Goal: Find specific page/section: Find specific page/section

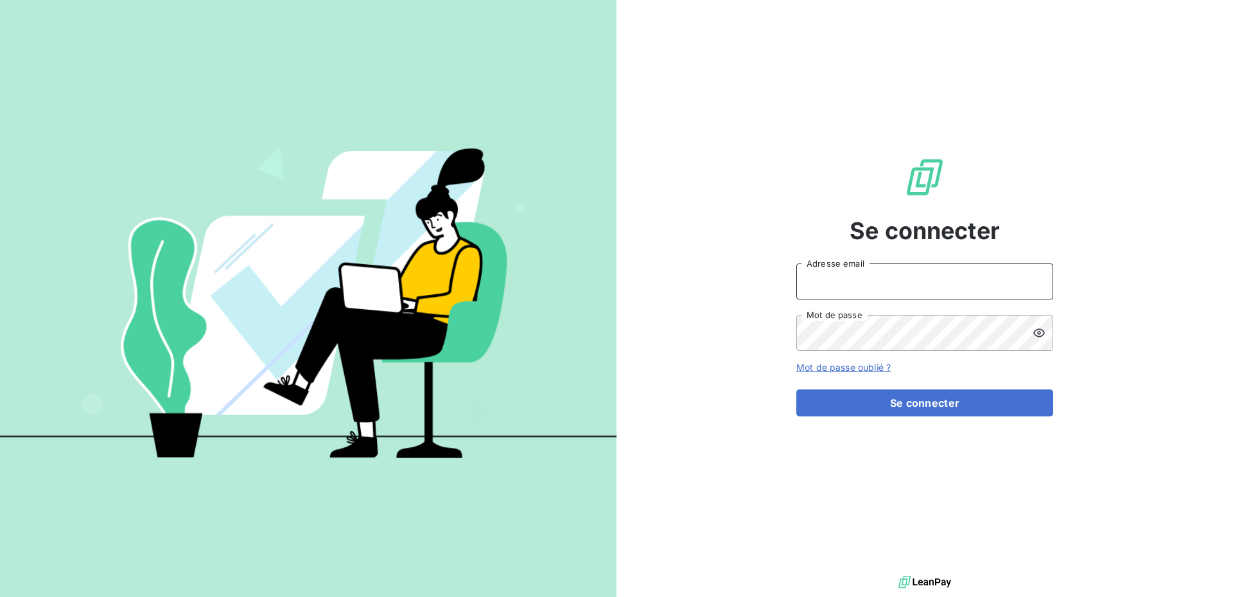
click at [852, 277] on input "Adresse email" at bounding box center [924, 281] width 257 height 36
type input "catherine.to@cipmedicament.org"
click at [1036, 335] on icon at bounding box center [1039, 332] width 12 height 8
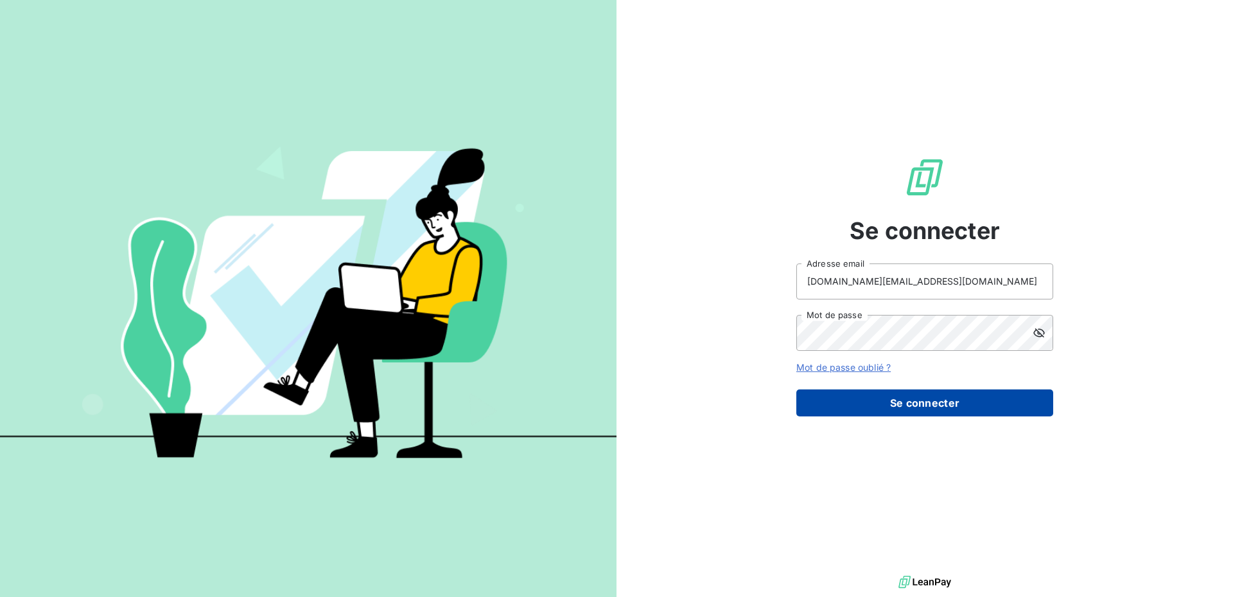
click at [892, 402] on button "Se connecter" at bounding box center [924, 402] width 257 height 27
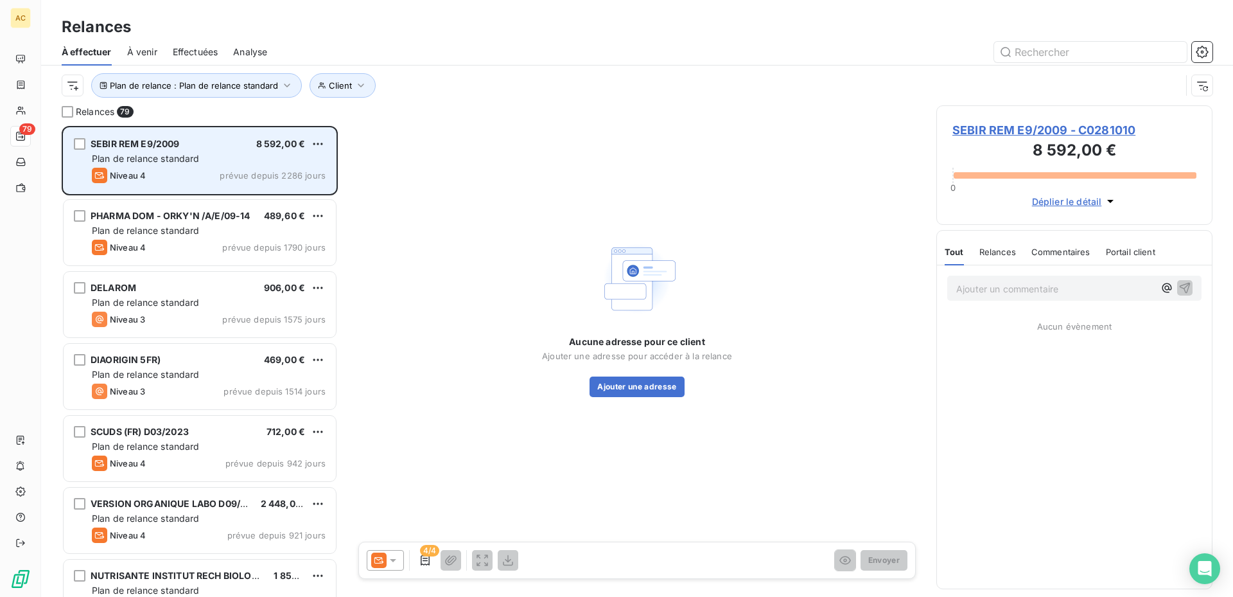
scroll to position [461, 266]
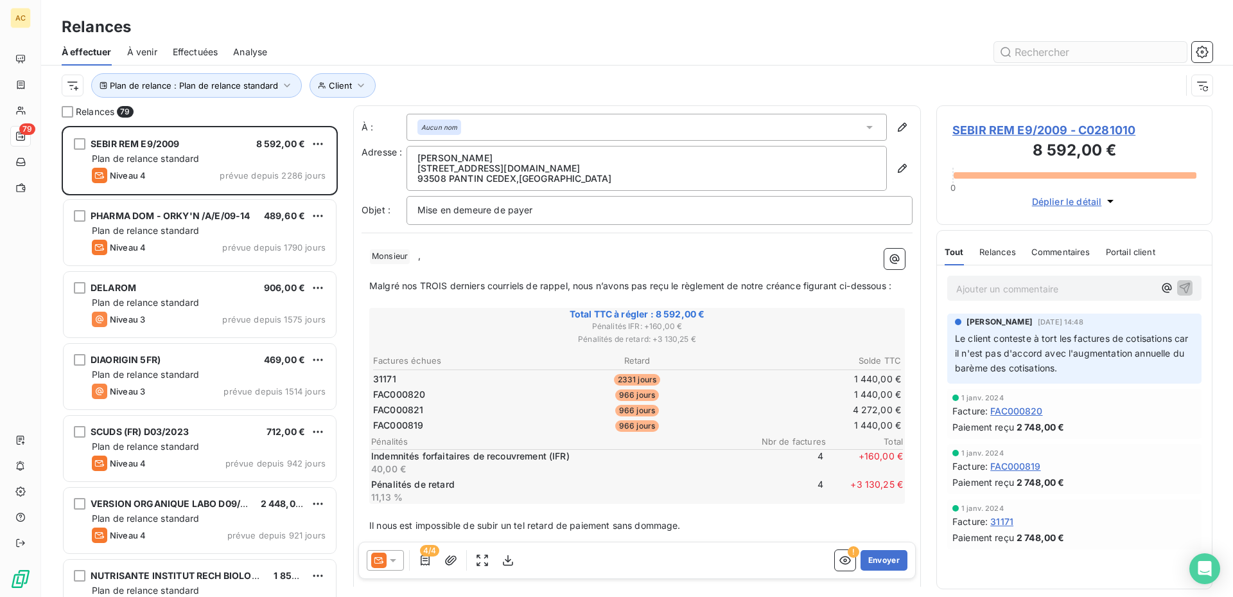
click at [1063, 53] on input "text" at bounding box center [1090, 52] width 193 height 21
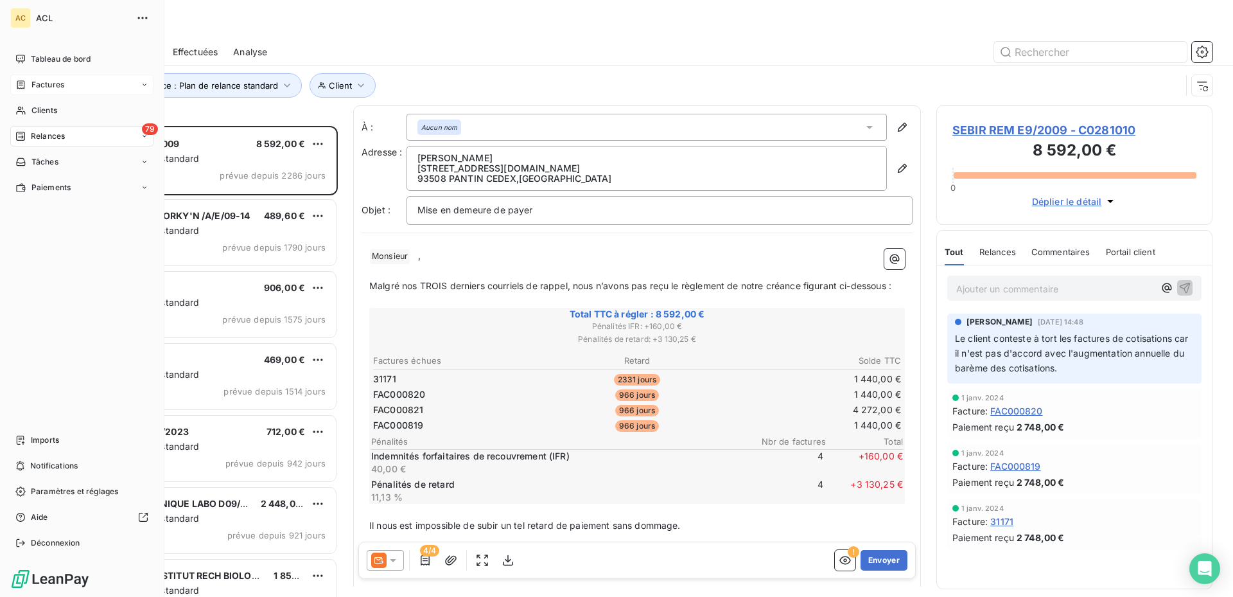
click at [146, 87] on icon at bounding box center [145, 85] width 8 height 8
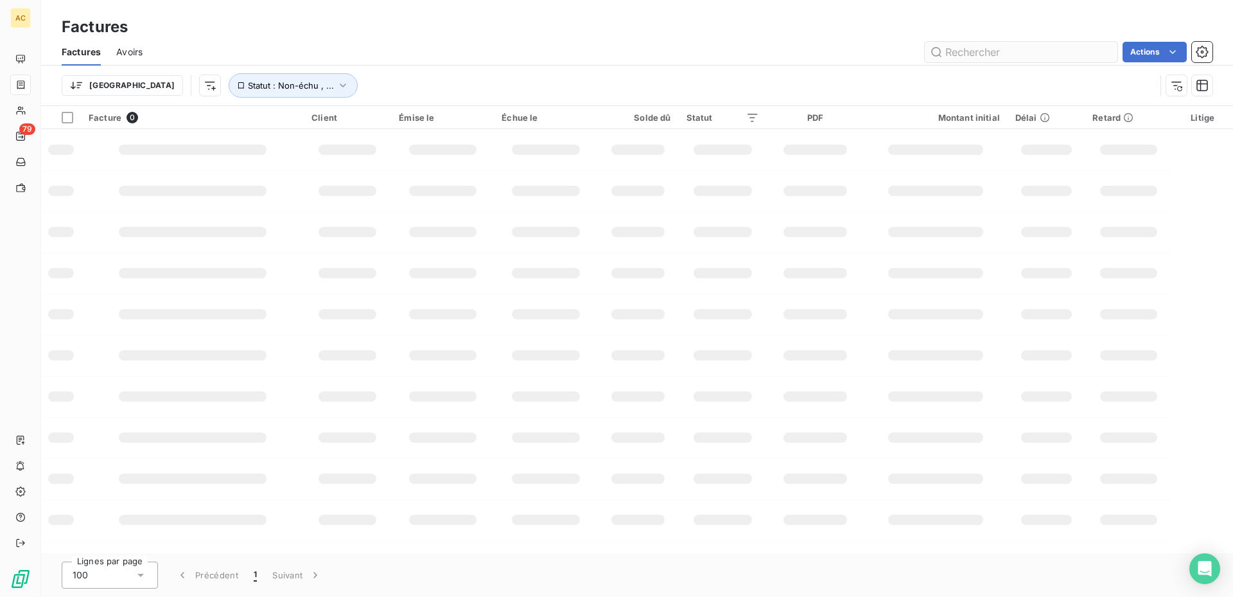
click at [984, 44] on input "text" at bounding box center [1021, 52] width 193 height 21
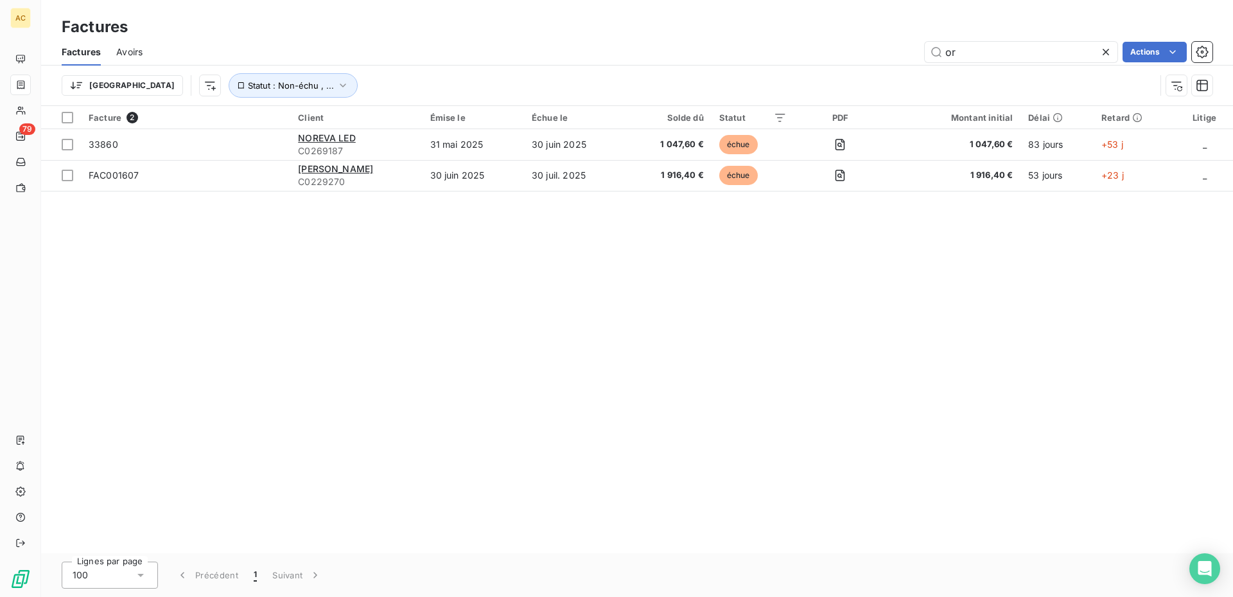
type input "o"
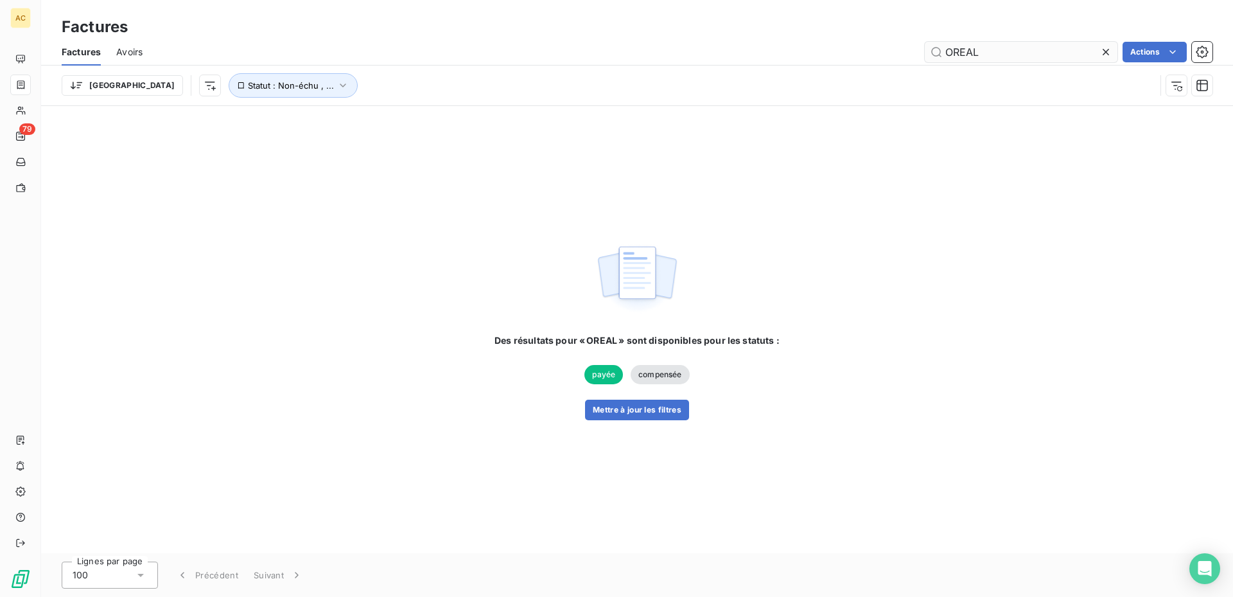
click at [1016, 58] on input "OREAL" at bounding box center [1021, 52] width 193 height 21
type input "O"
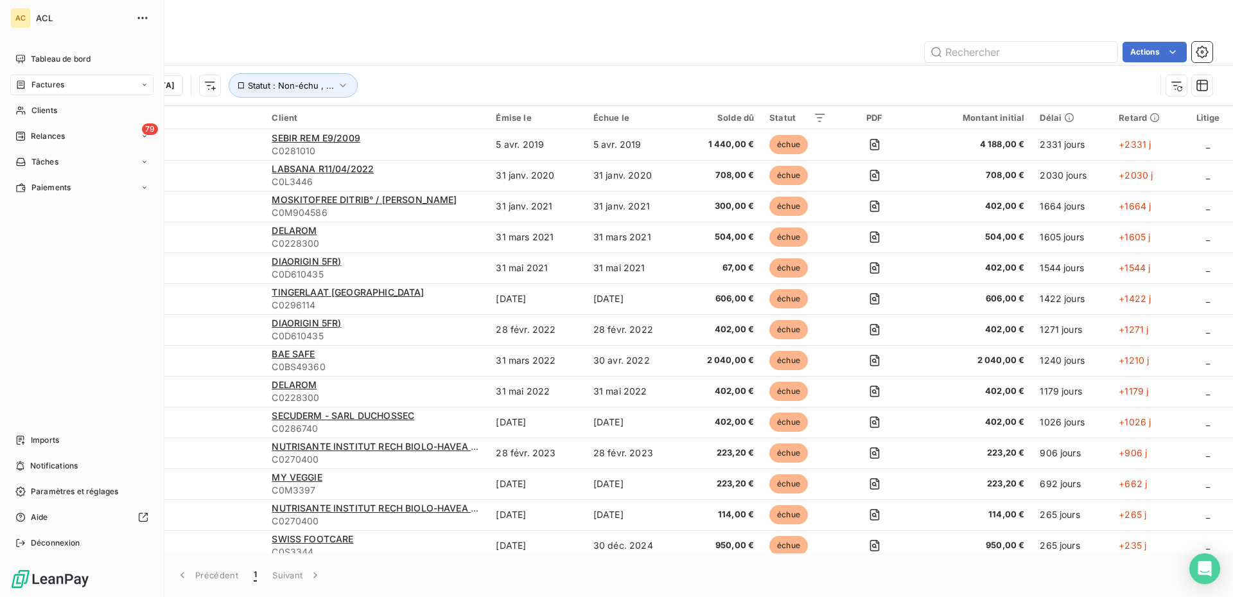
click at [145, 82] on icon at bounding box center [145, 85] width 8 height 8
click at [144, 135] on icon at bounding box center [145, 136] width 8 height 8
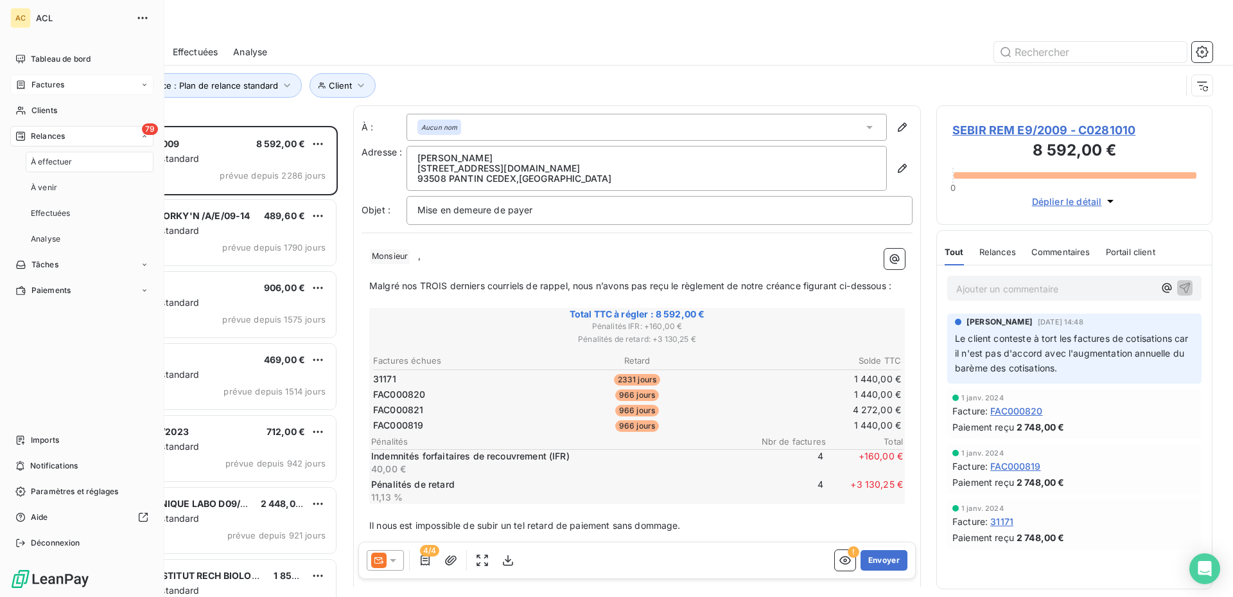
scroll to position [461, 266]
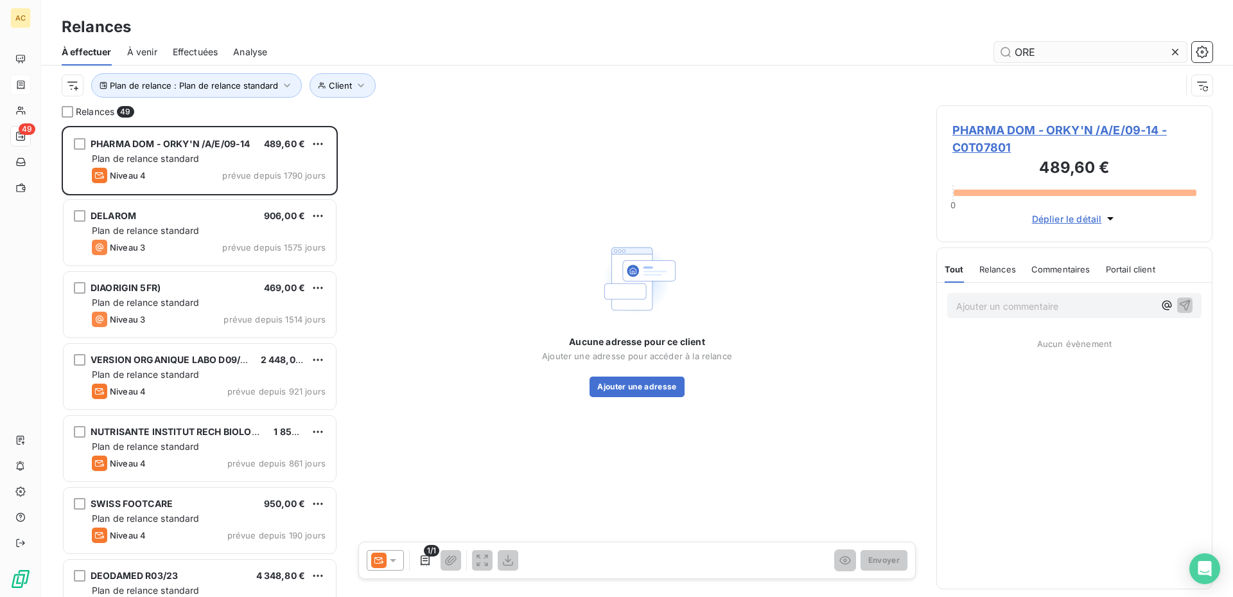
scroll to position [461, 266]
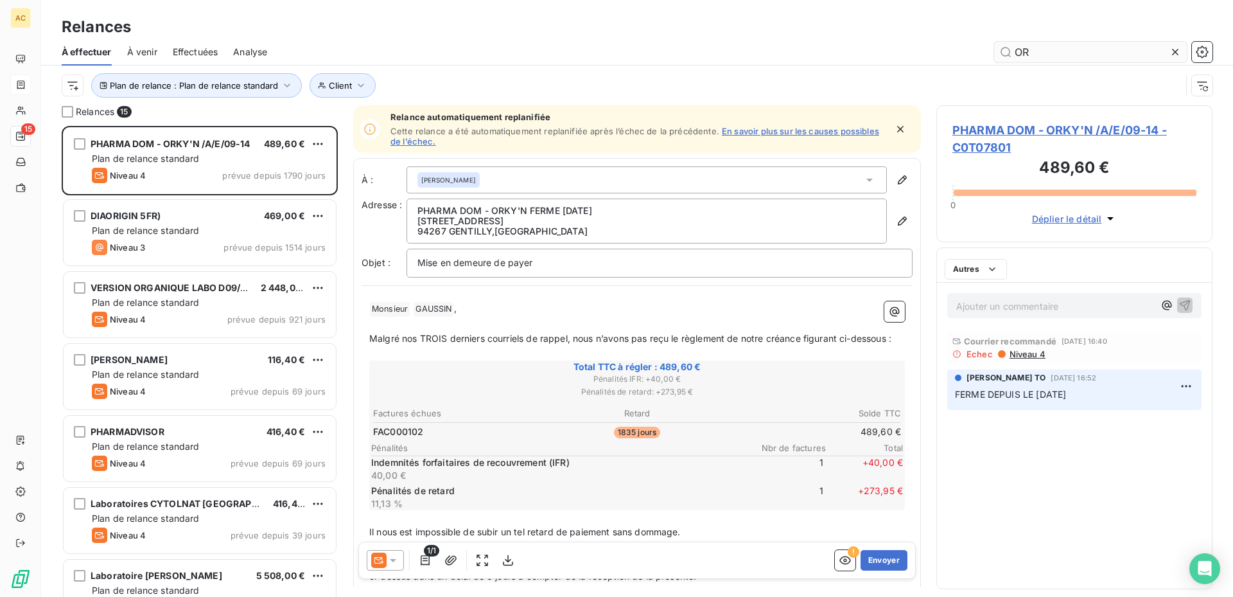
scroll to position [461, 266]
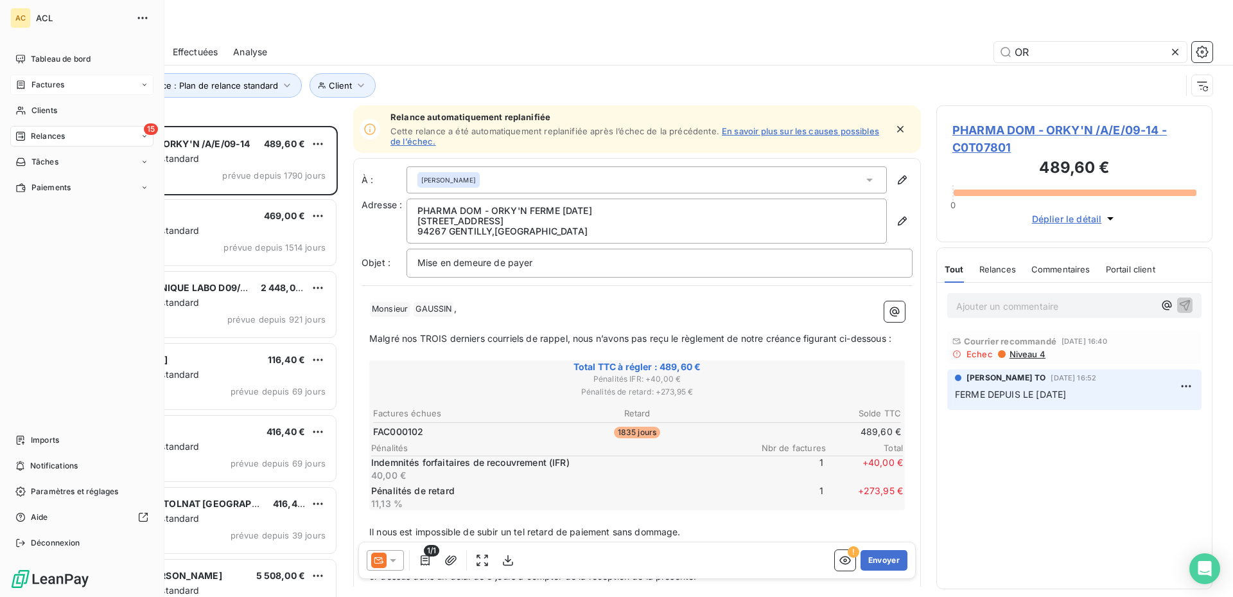
type input "OR"
click at [143, 89] on div "Factures" at bounding box center [81, 84] width 143 height 21
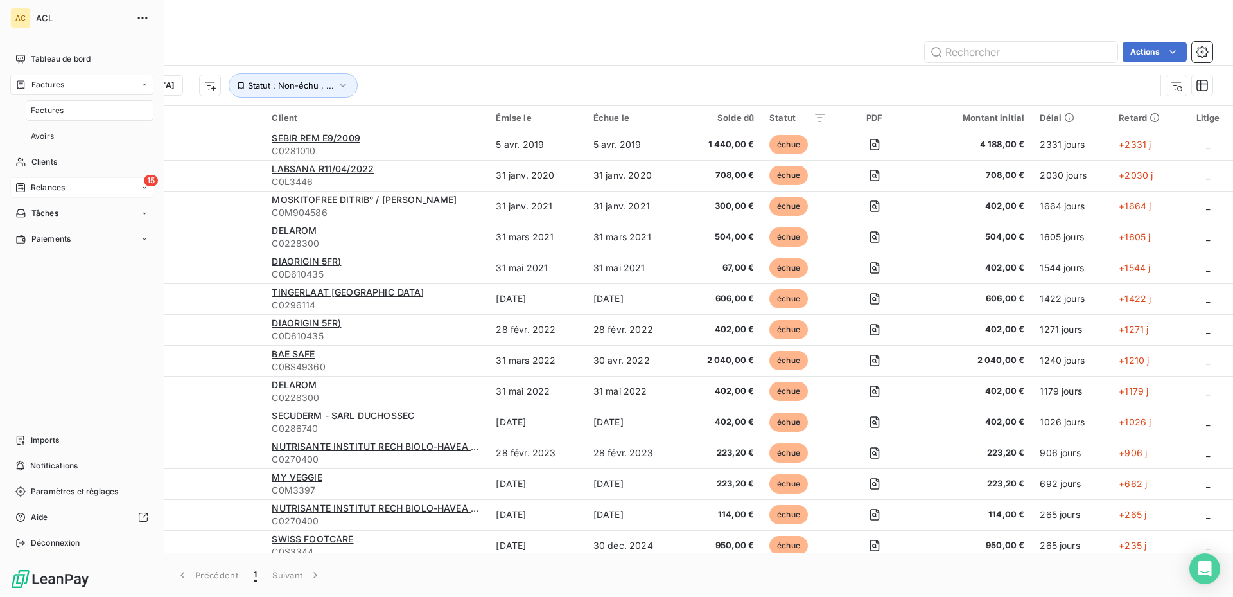
click at [124, 111] on div "Factures" at bounding box center [90, 110] width 128 height 21
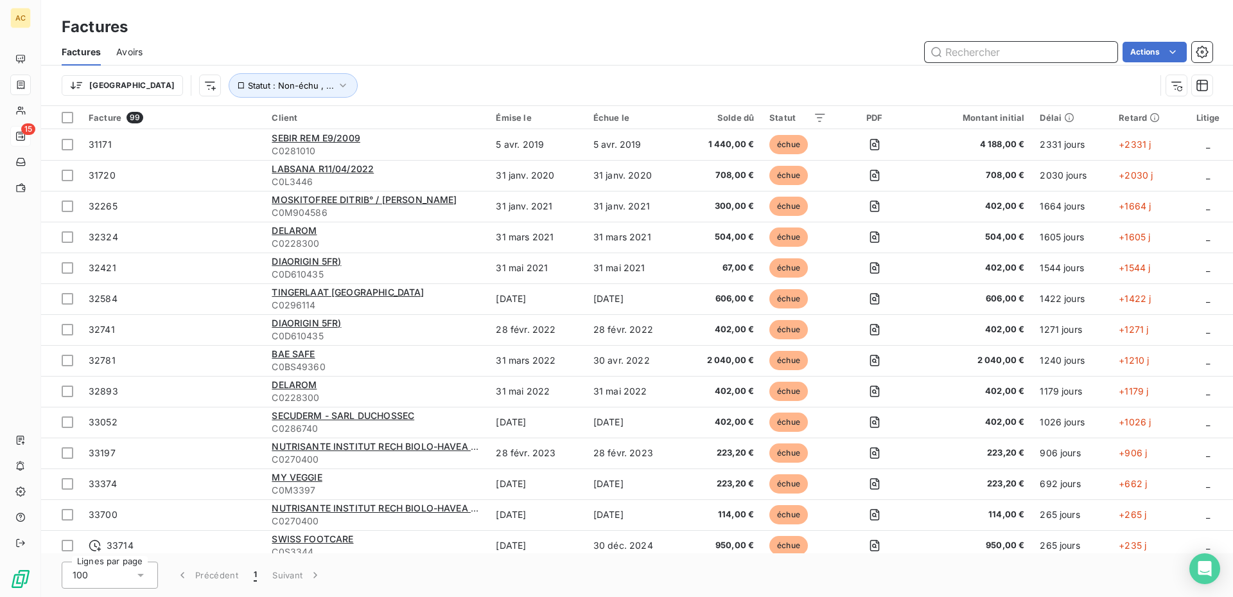
click at [989, 52] on input "text" at bounding box center [1021, 52] width 193 height 21
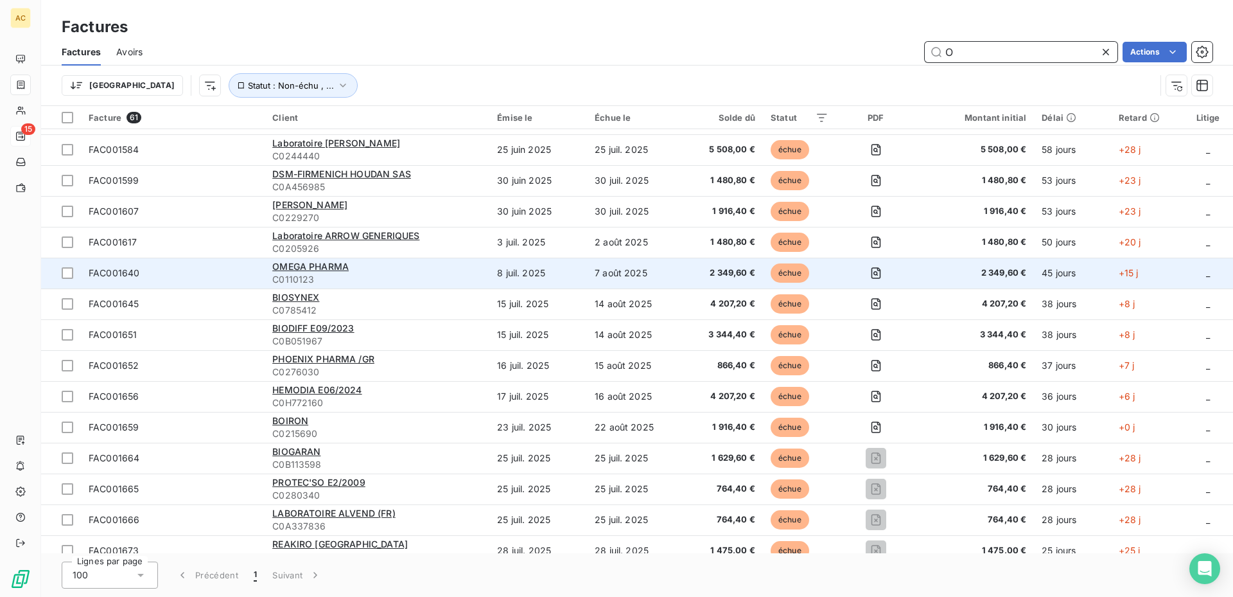
scroll to position [1457, 0]
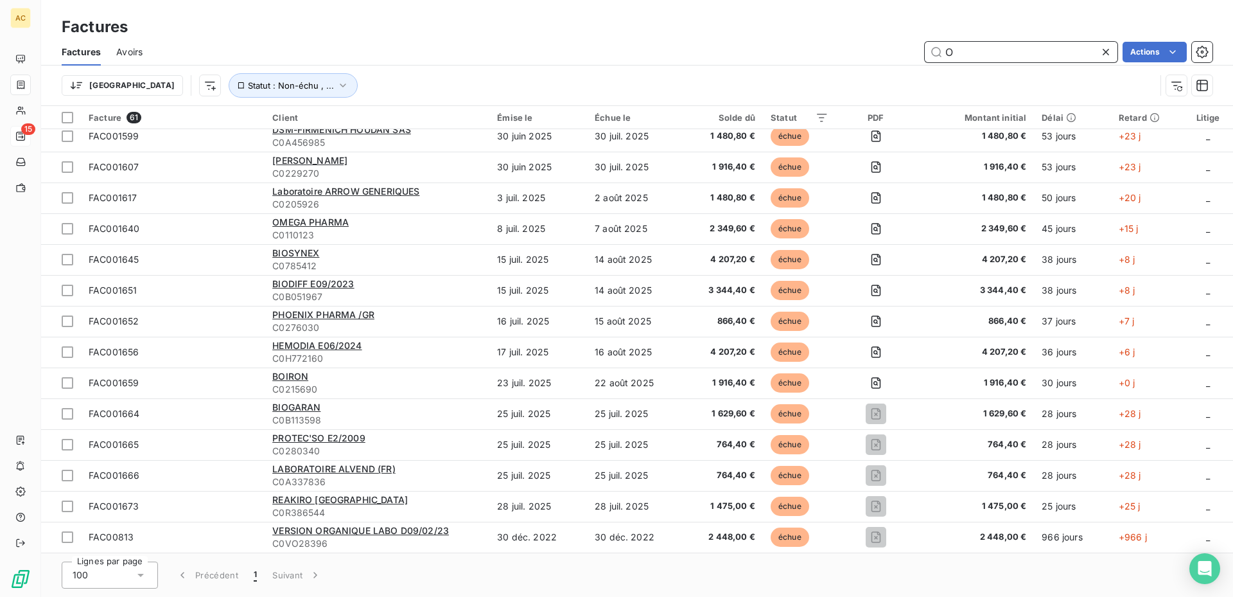
type input "O"
